Goal: Task Accomplishment & Management: Complete application form

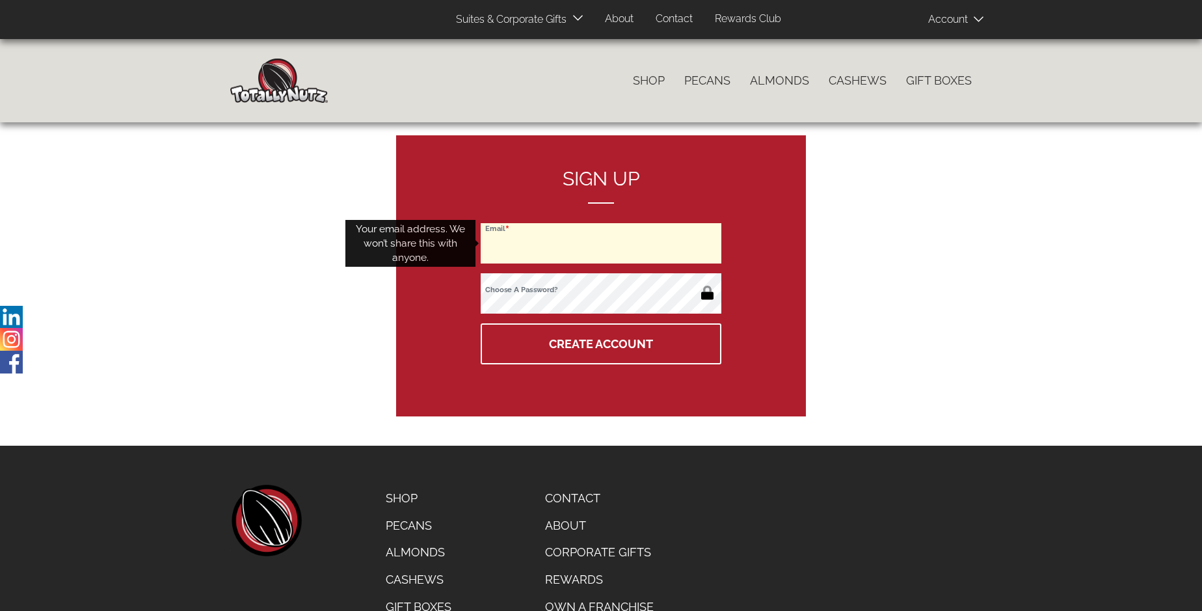
click at [601, 243] on input "Email" at bounding box center [601, 243] width 241 height 40
type input "[EMAIL_ADDRESS][DOMAIN_NAME]"
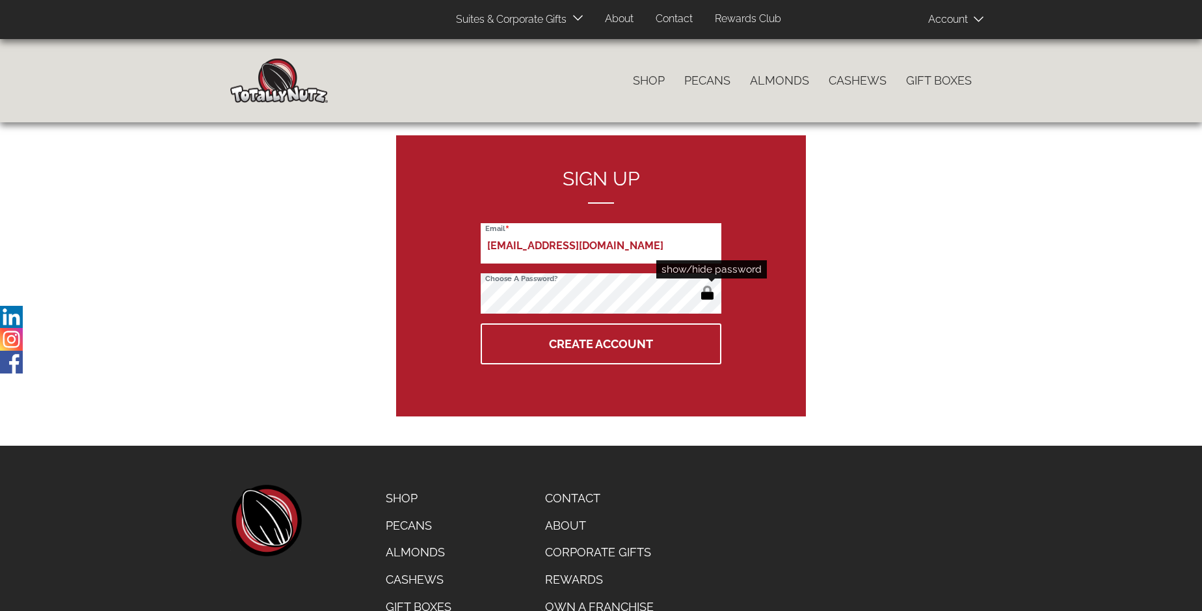
click at [707, 294] on button "button" at bounding box center [707, 294] width 21 height 21
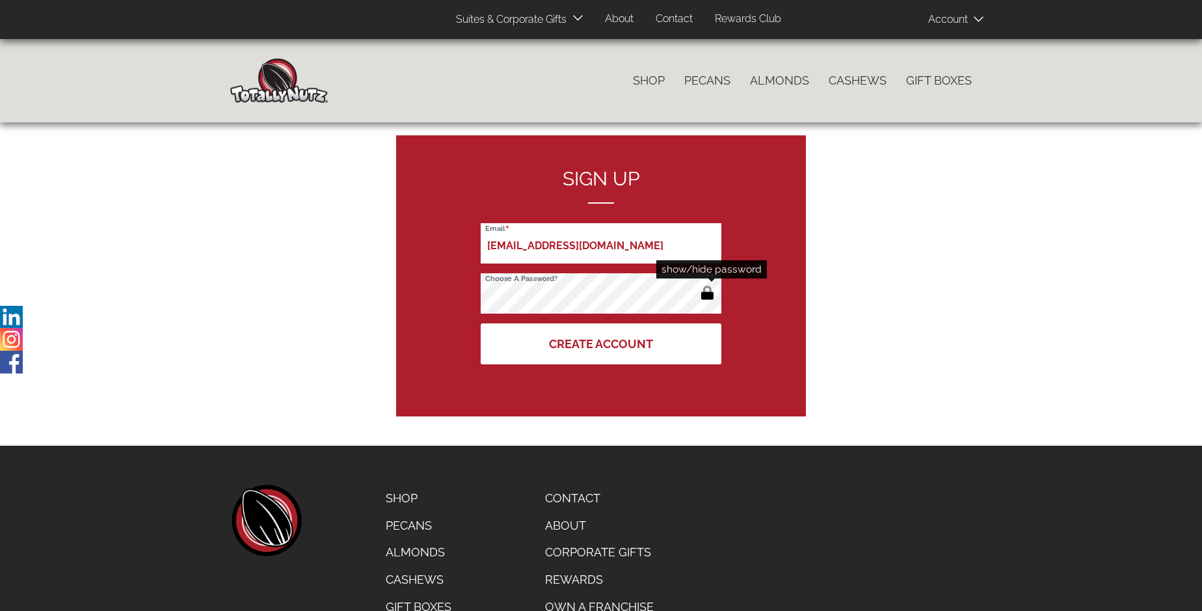
click at [601, 344] on button "Create Account" at bounding box center [601, 343] width 241 height 41
